Goal: Download file/media

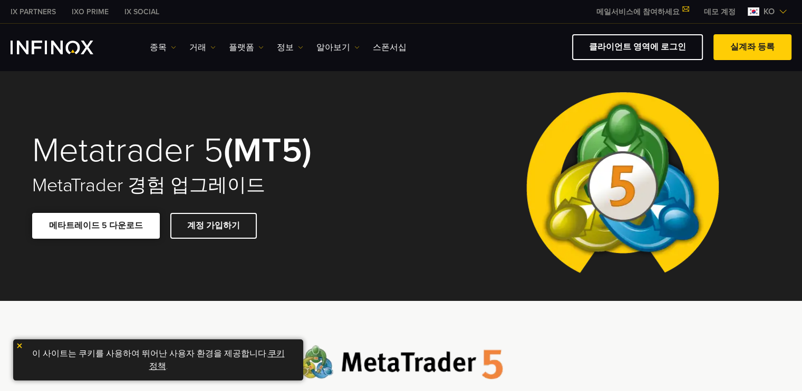
click at [104, 227] on link "메타트레이드 5 다운로드" at bounding box center [96, 226] width 128 height 26
click at [19, 345] on img at bounding box center [19, 345] width 7 height 7
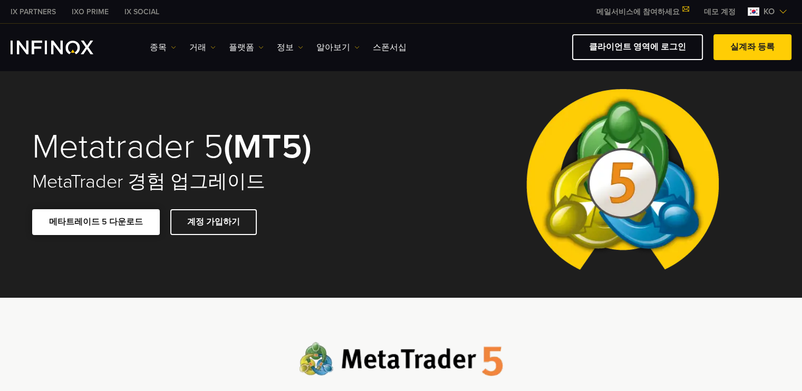
click at [96, 223] on span at bounding box center [96, 223] width 0 height 0
click at [80, 228] on link "메타트레이드 5 다운로드" at bounding box center [96, 222] width 128 height 26
drag, startPoint x: 339, startPoint y: 25, endPoint x: 242, endPoint y: 46, distance: 99.3
click at [248, 45] on div "IX Social 종목 종목 상품 정보 거래 기업 계정" at bounding box center [401, 47] width 802 height 47
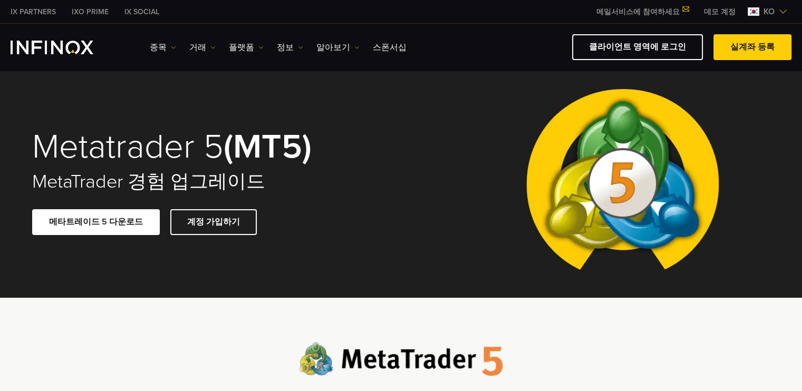
drag, startPoint x: 443, startPoint y: 177, endPoint x: 417, endPoint y: 177, distance: 26.4
click at [443, 177] on div "Metatrader 5 (MT5) MetaTrader 경험 업그레이드 메타트레이드 5 다운로드 계정 가입하기" at bounding box center [401, 182] width 759 height 231
drag, startPoint x: 122, startPoint y: 226, endPoint x: 382, endPoint y: 197, distance: 261.1
click at [382, 197] on div "Metatrader 5 (MT5) MetaTrader 경험 업그레이드 메타트레이드 5 다운로드 계정 가입하기" at bounding box center [209, 182] width 354 height 148
click at [96, 223] on span at bounding box center [96, 223] width 0 height 0
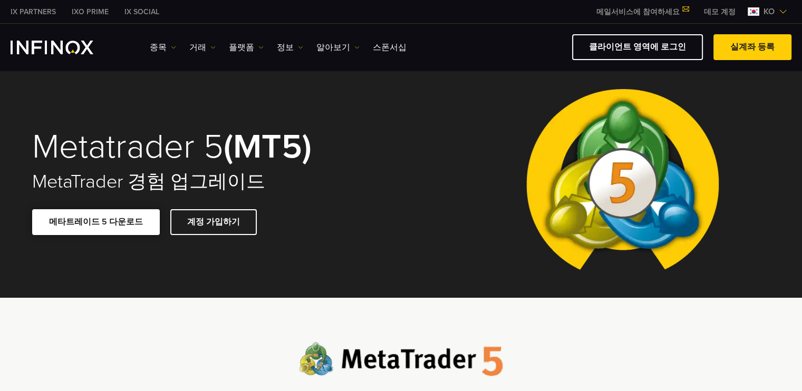
click at [98, 225] on link "메타트레이드 5 다운로드" at bounding box center [96, 222] width 128 height 26
